Goal: Task Accomplishment & Management: Manage account settings

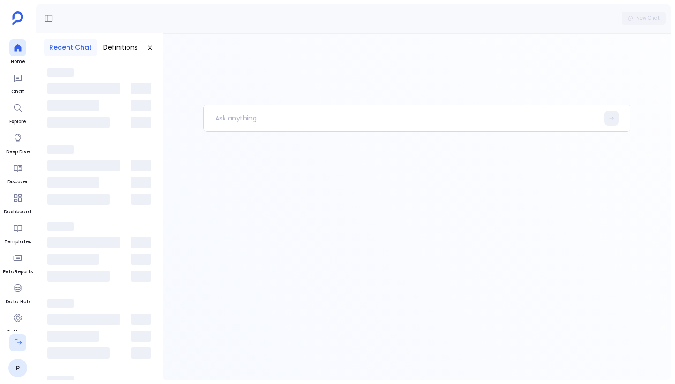
click at [22, 340] on icon at bounding box center [17, 342] width 9 height 9
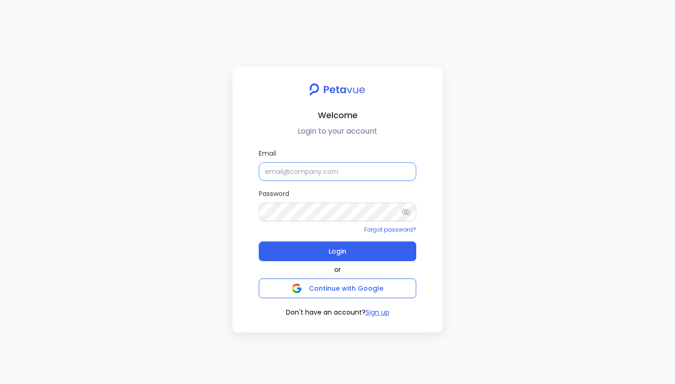
click at [343, 172] on input "Email" at bounding box center [337, 171] width 157 height 19
paste input "[EMAIL_ADDRESS][DOMAIN_NAME]"
type input "[EMAIL_ADDRESS][DOMAIN_NAME]"
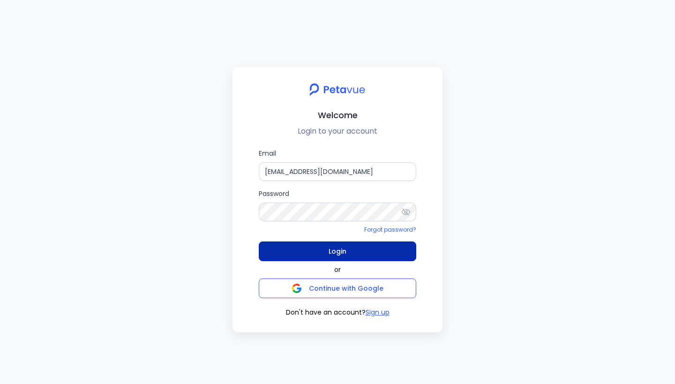
click at [324, 249] on button "Login" at bounding box center [337, 251] width 157 height 20
